Goal: Task Accomplishment & Management: Manage account settings

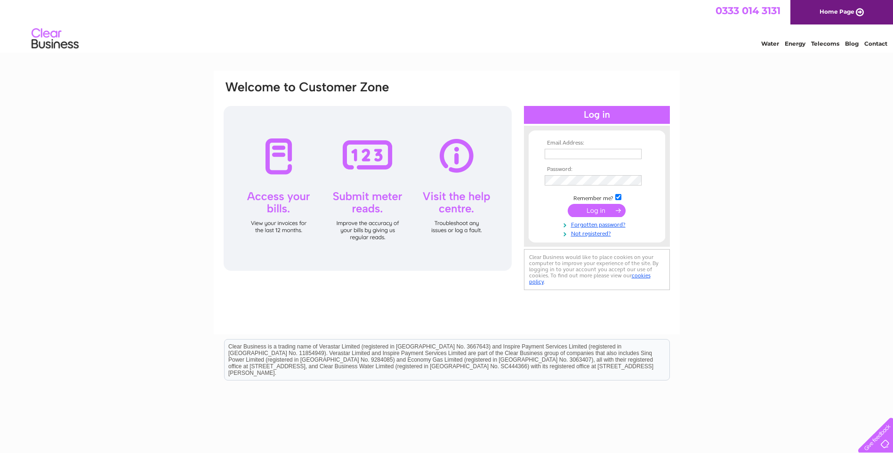
type input "HEATHER@RWBELL.COM"
click at [595, 213] on input "submit" at bounding box center [597, 210] width 58 height 13
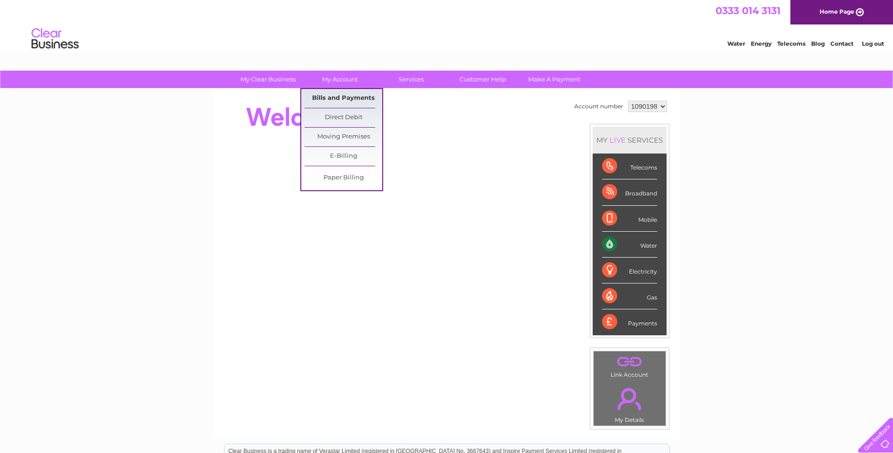
click at [331, 97] on link "Bills and Payments" at bounding box center [343, 98] width 78 height 19
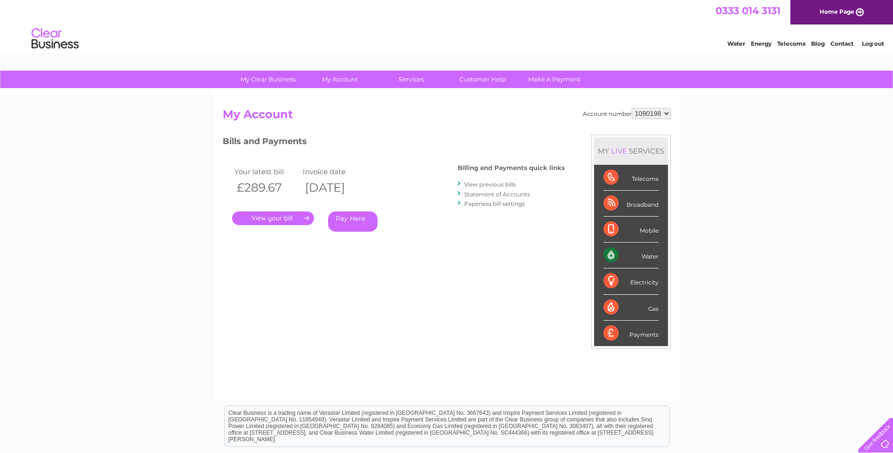
click at [864, 43] on link "Log out" at bounding box center [873, 43] width 22 height 7
